Goal: Find specific page/section: Find specific page/section

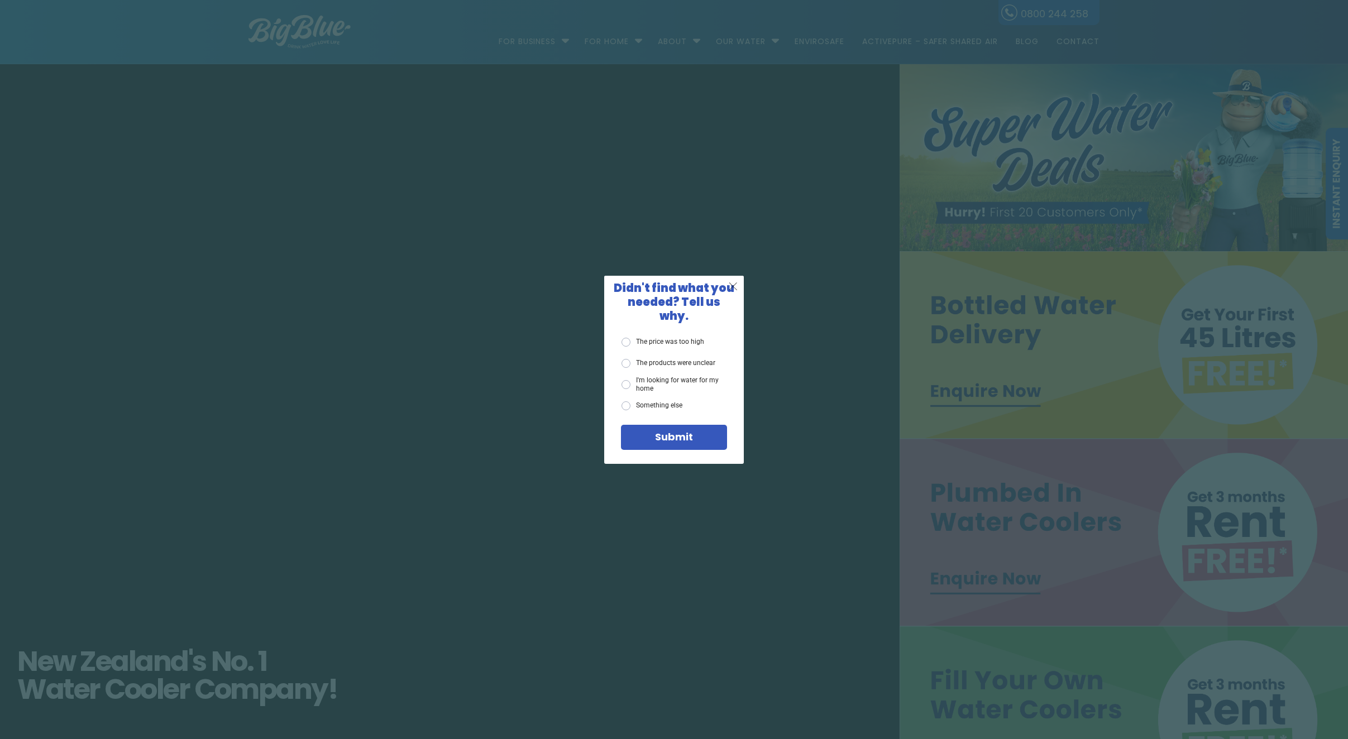
click at [734, 287] on span "X" at bounding box center [733, 286] width 10 height 14
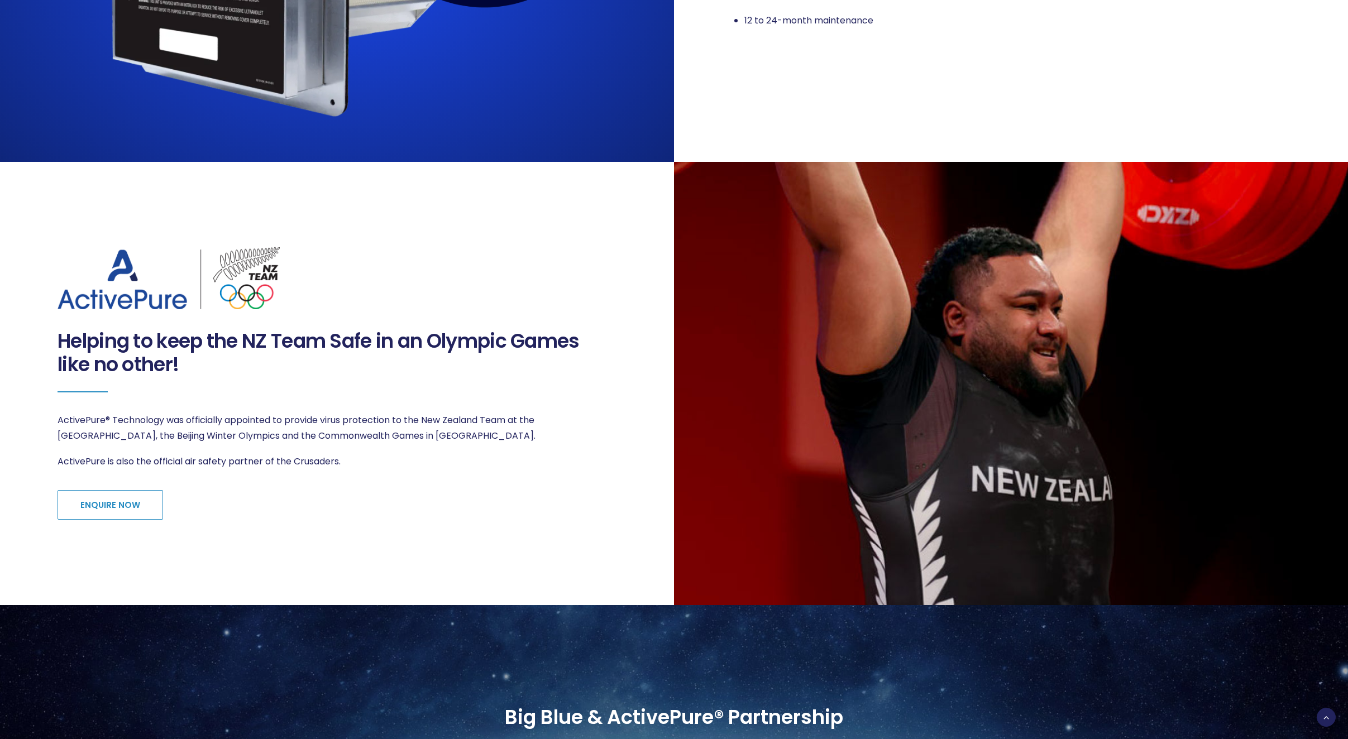
scroll to position [1341, 0]
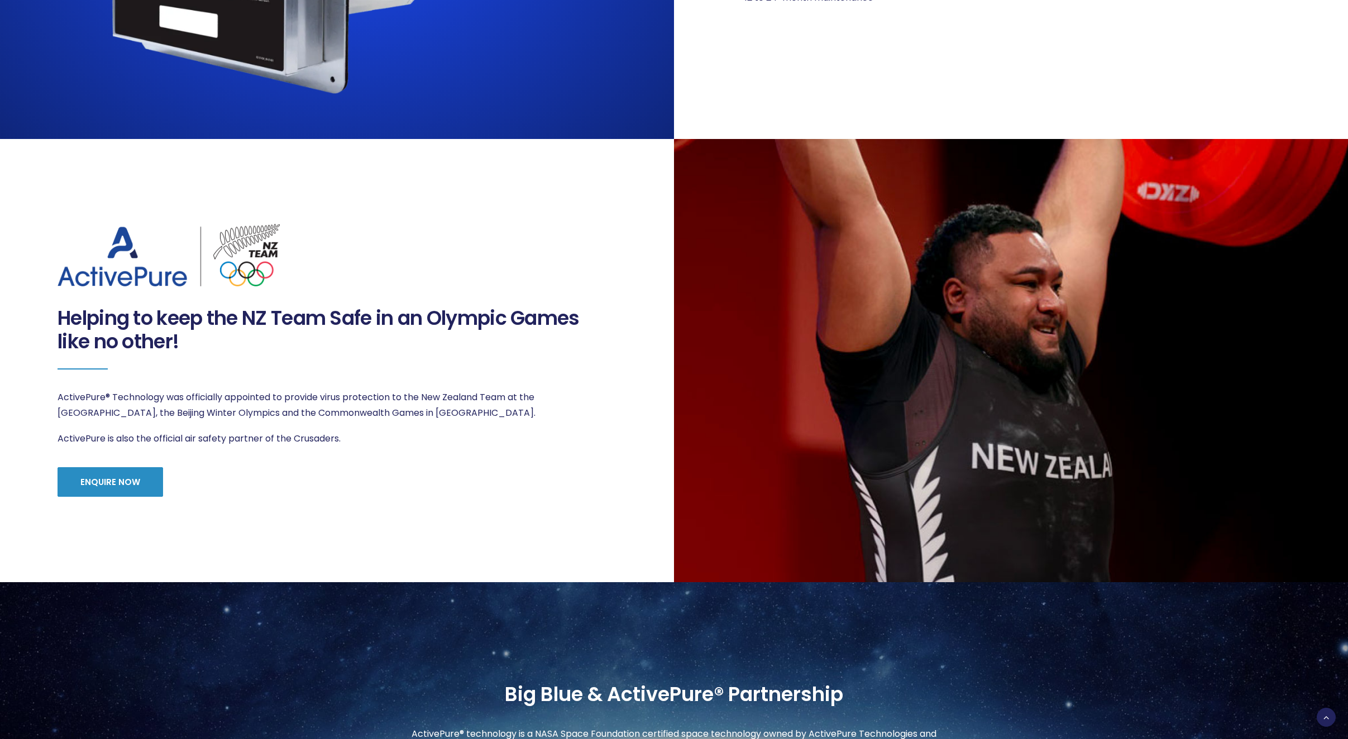
click at [114, 480] on link "ENQUIRE NOW" at bounding box center [111, 482] width 106 height 30
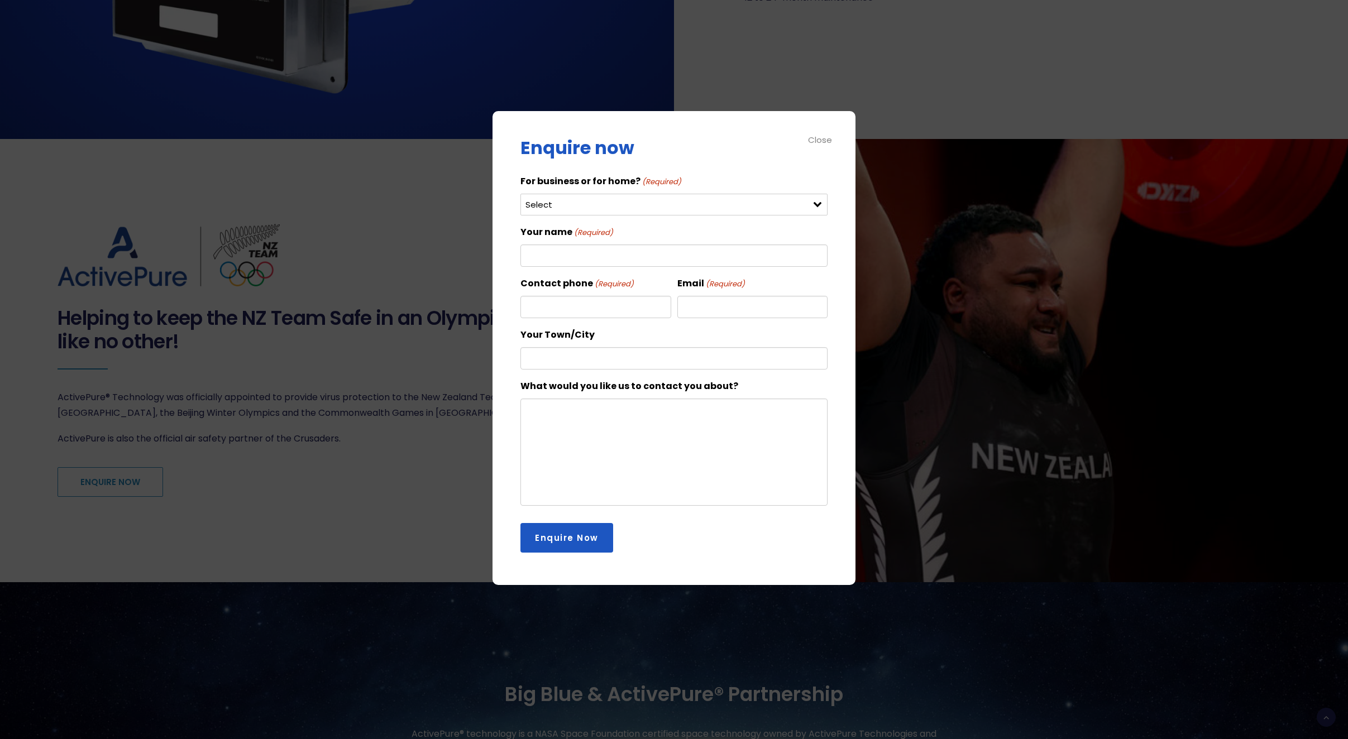
click at [605, 204] on select "Select For Business For Home" at bounding box center [673, 205] width 307 height 22
click at [817, 135] on div "Close" at bounding box center [820, 139] width 25 height 13
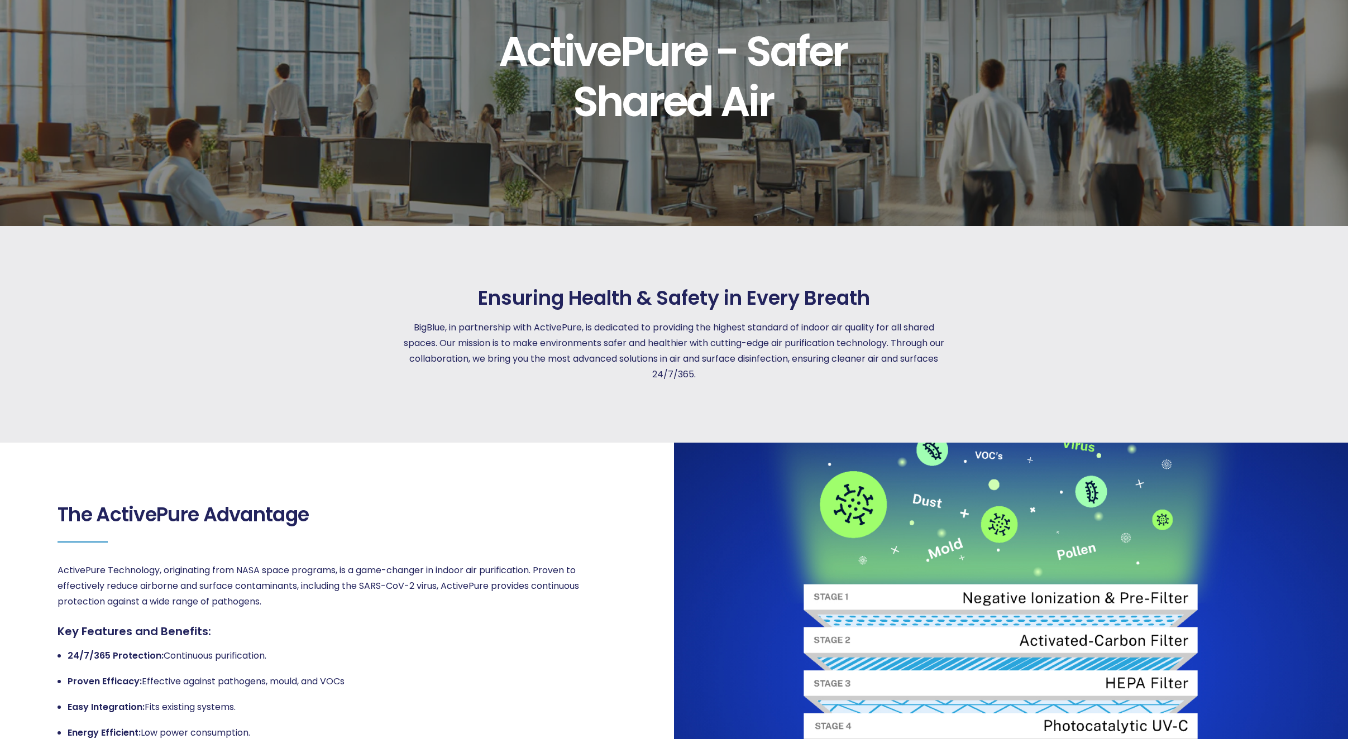
scroll to position [0, 0]
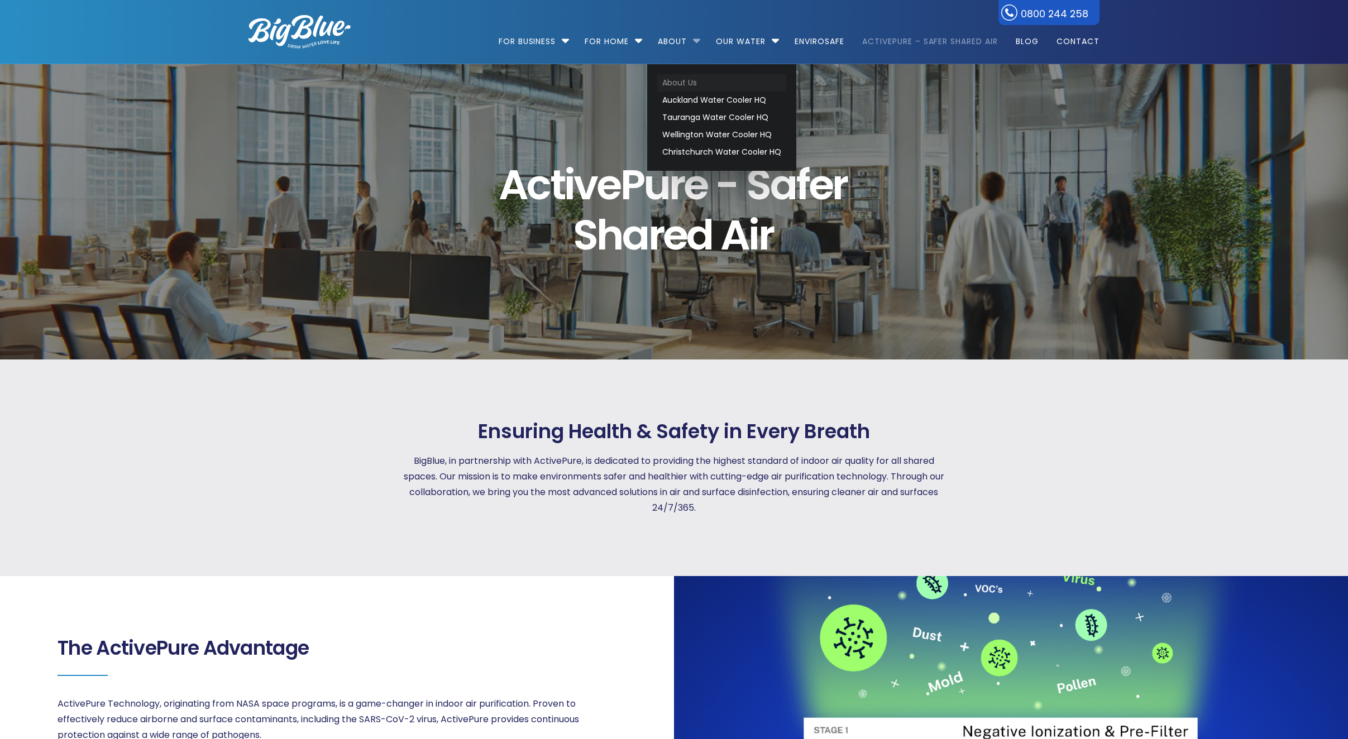
click at [680, 84] on link "About Us" at bounding box center [721, 82] width 129 height 17
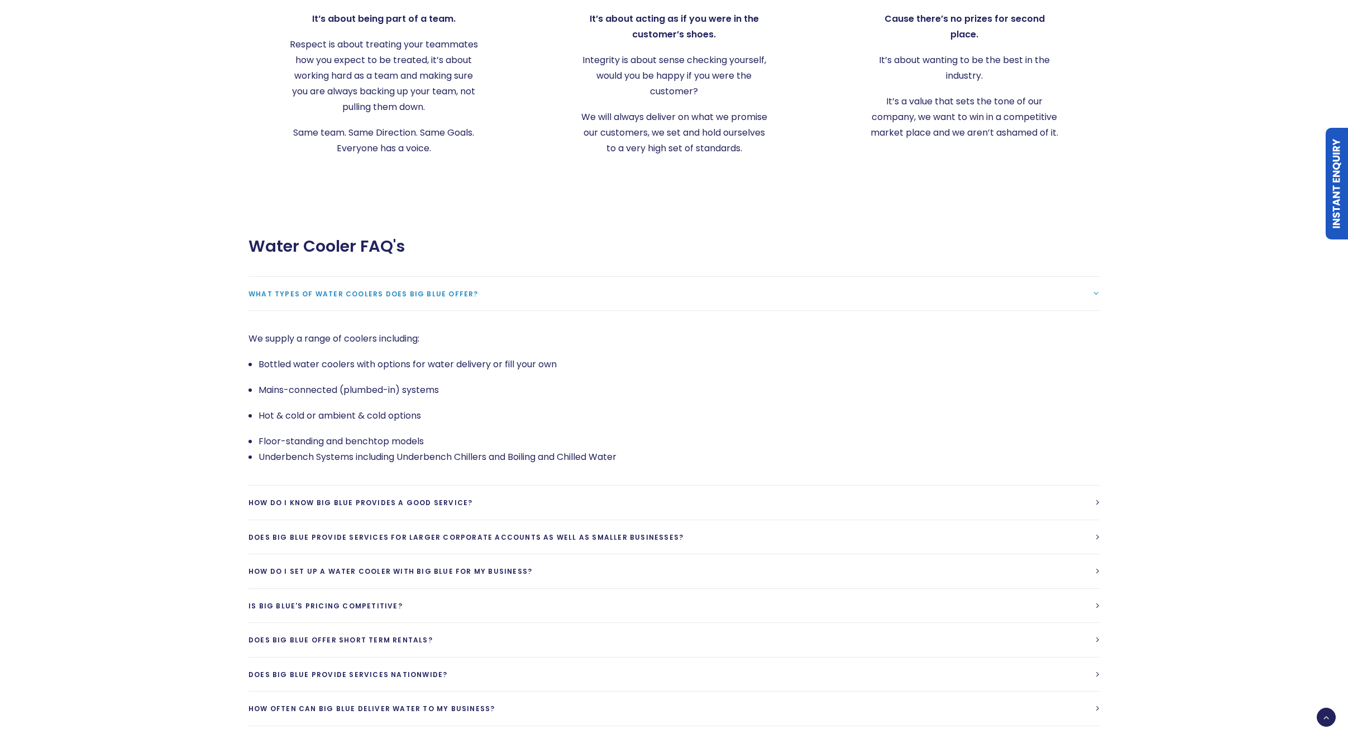
scroll to position [2556, 0]
